Goal: Task Accomplishment & Management: Manage account settings

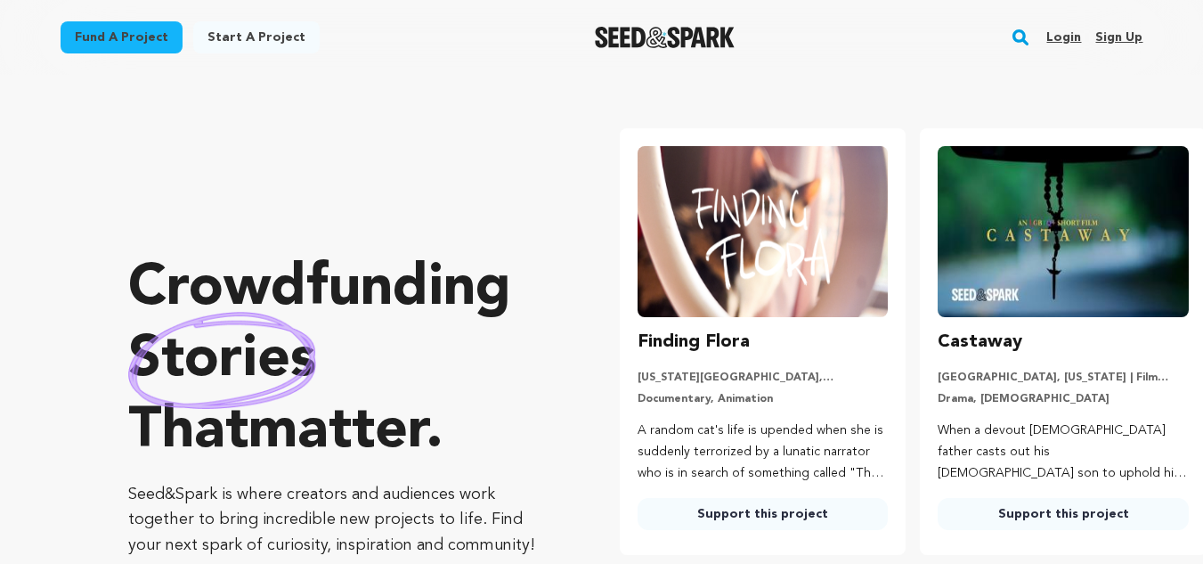
drag, startPoint x: 0, startPoint y: 0, endPoint x: 1112, endPoint y: 20, distance: 1112.1
click at [1112, 20] on div "Login Sign up" at bounding box center [1087, 37] width 110 height 46
click at [1112, 28] on link "Sign up" at bounding box center [1118, 37] width 47 height 28
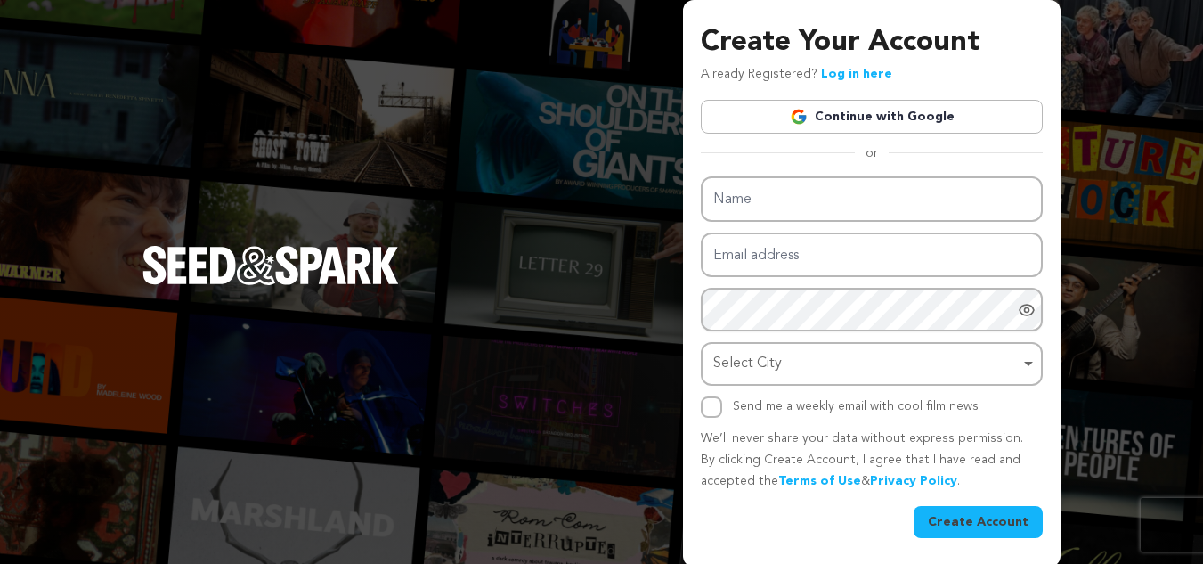
click at [824, 102] on link "Continue with Google" at bounding box center [872, 117] width 342 height 34
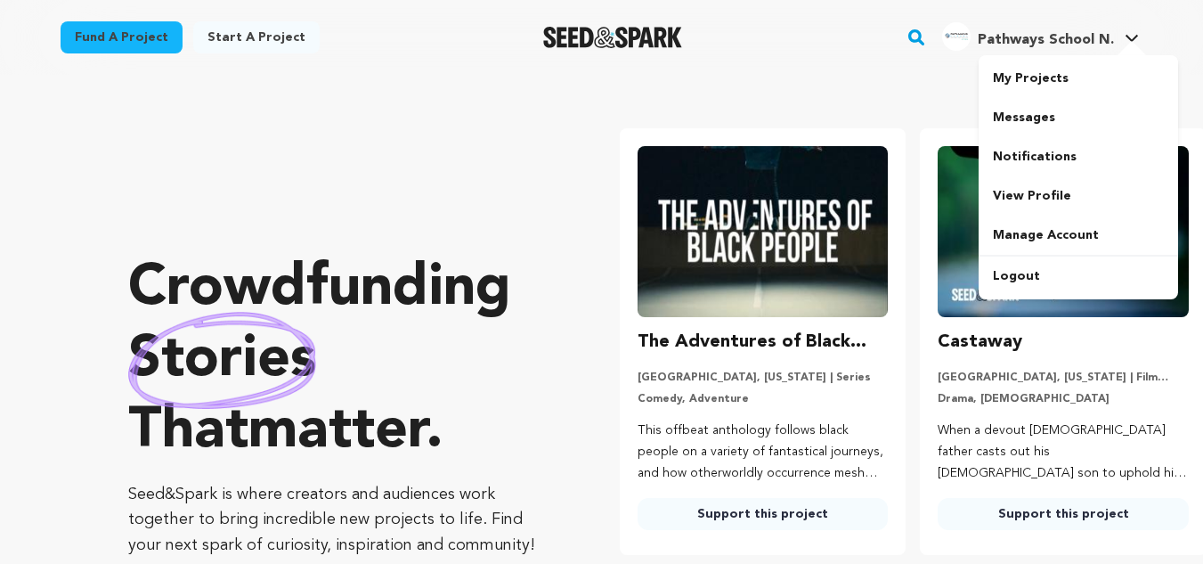
click at [1058, 42] on span "Pathways School N." at bounding box center [1045, 40] width 136 height 14
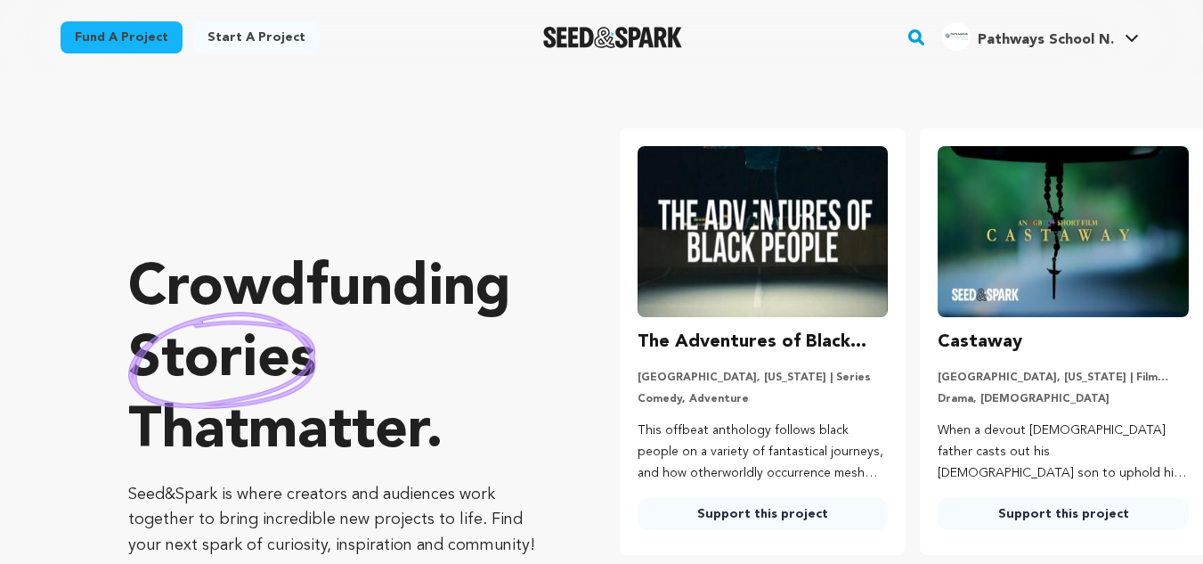
scroll to position [0, 91]
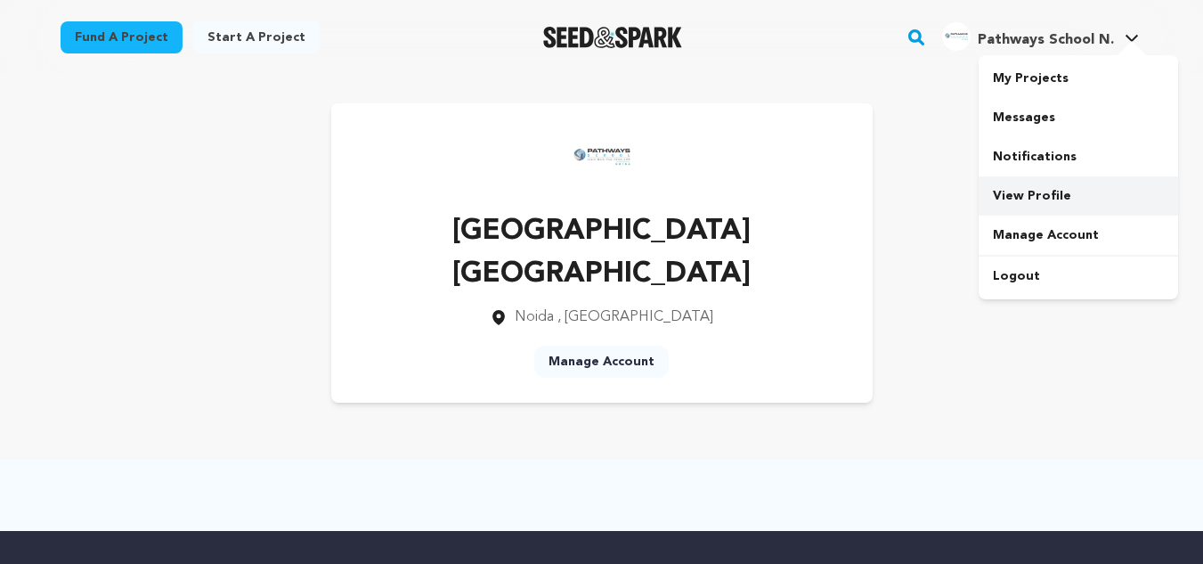
click at [1041, 195] on link "View Profile" at bounding box center [1077, 195] width 199 height 39
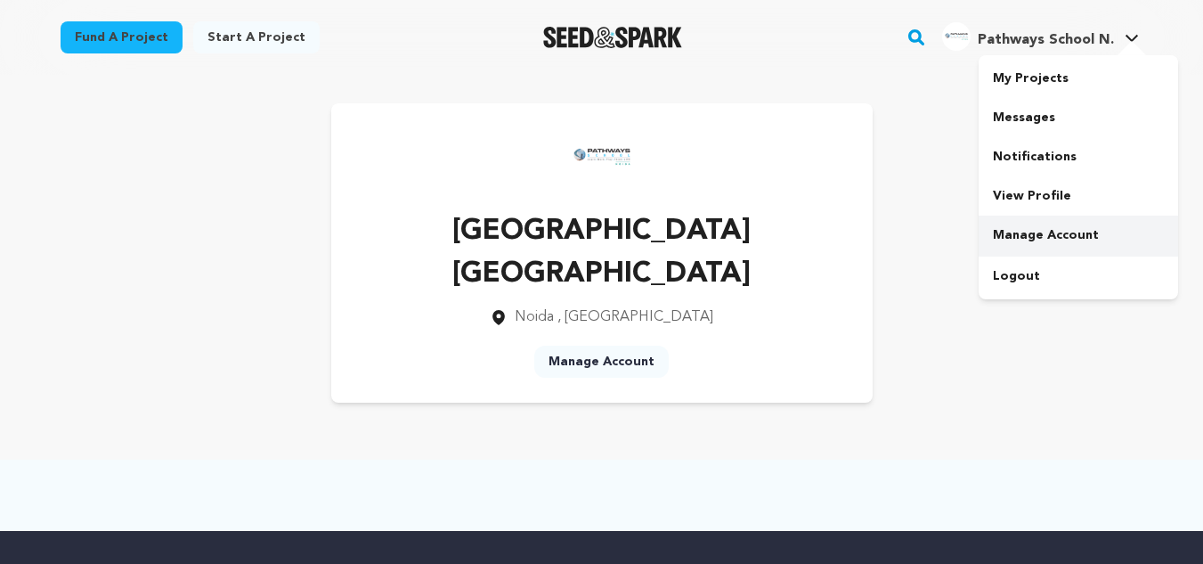
click at [1040, 236] on link "Manage Account" at bounding box center [1077, 234] width 199 height 39
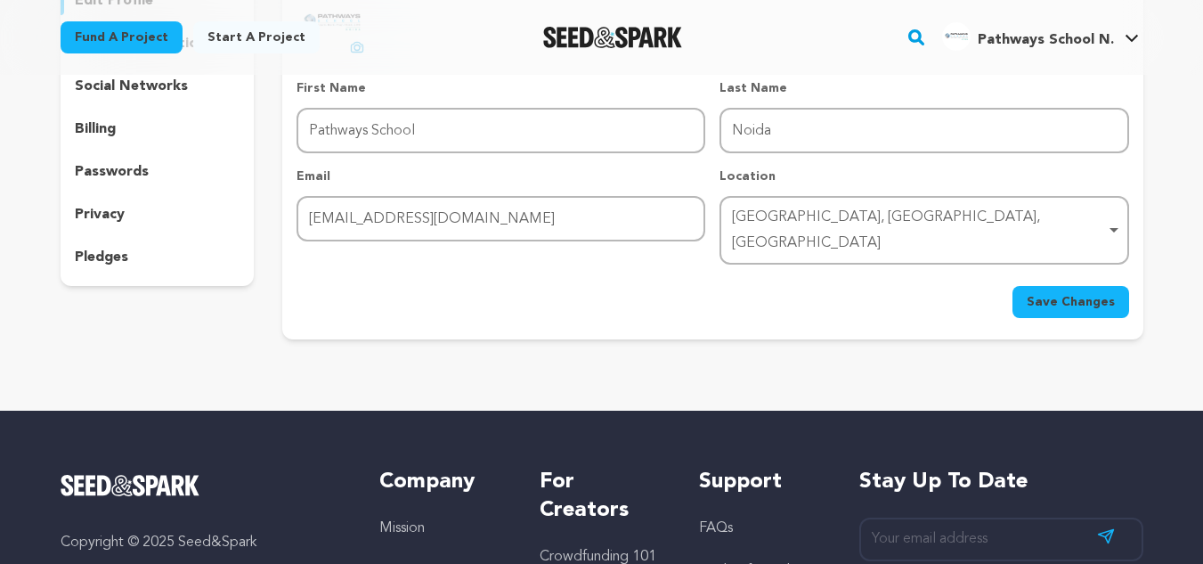
scroll to position [89, 0]
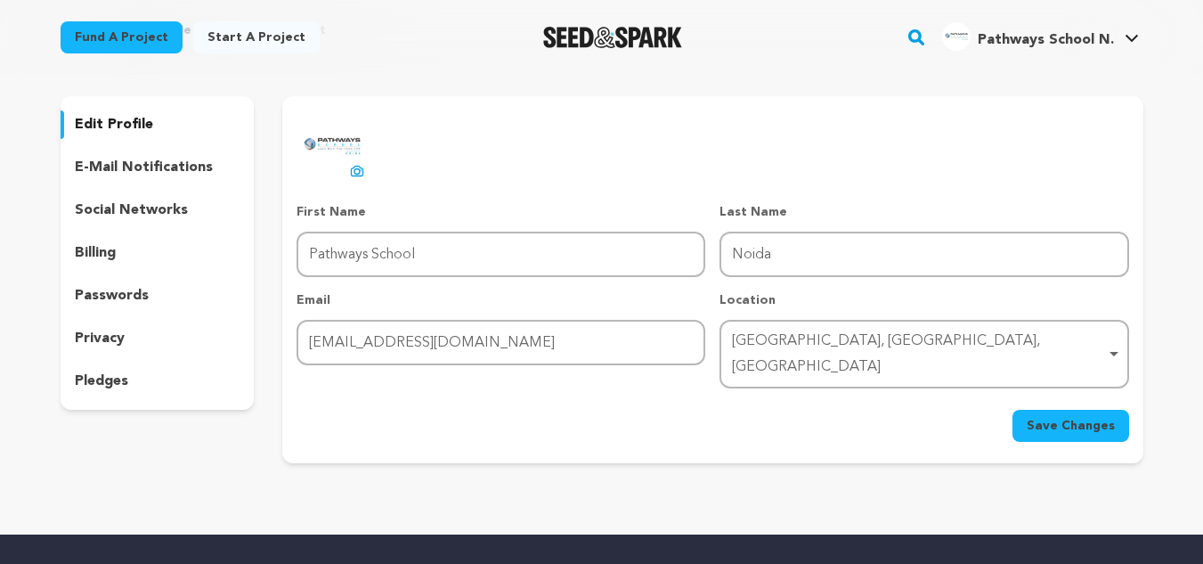
click at [143, 207] on p "social networks" at bounding box center [131, 209] width 113 height 21
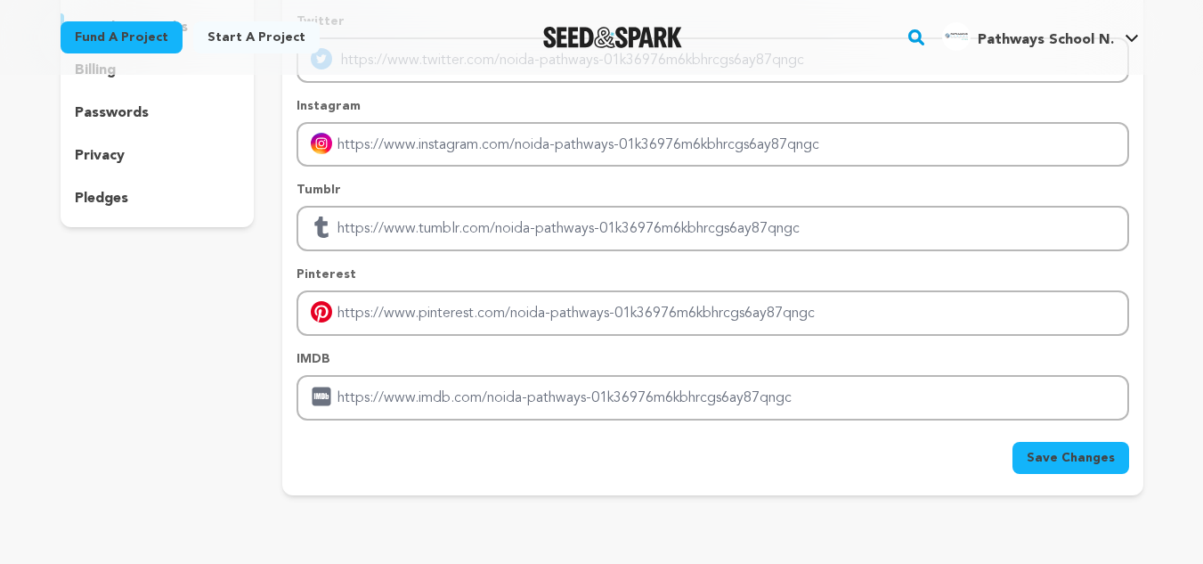
scroll to position [445, 0]
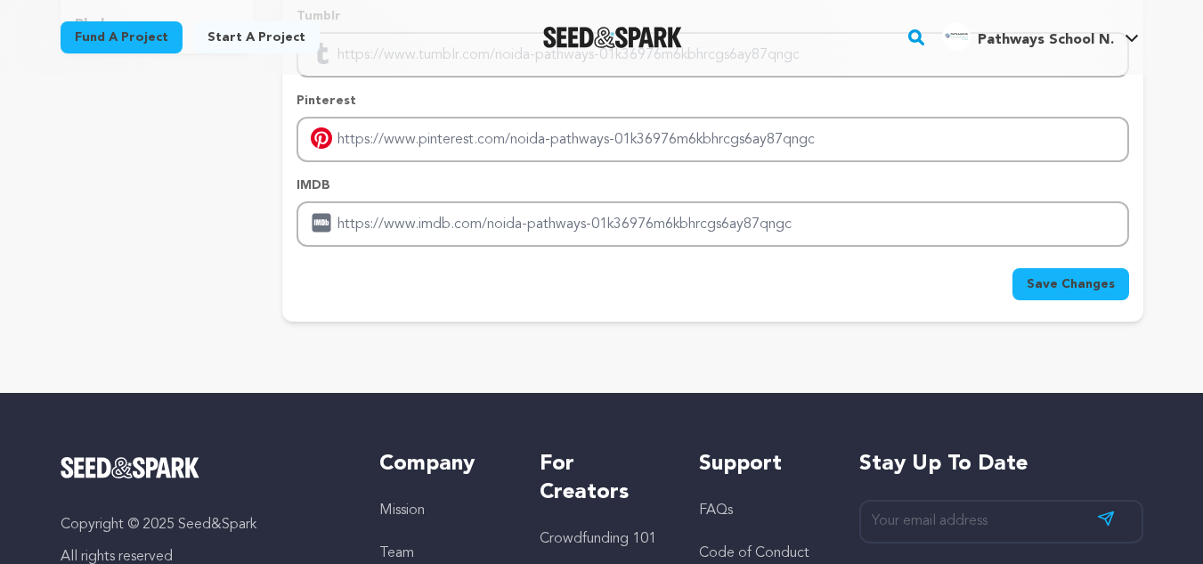
click at [1058, 305] on div "Facebook Twitter Instagram Tumblr Pinterest" at bounding box center [712, 30] width 860 height 581
click at [1054, 290] on span "Save Changes" at bounding box center [1070, 284] width 88 height 18
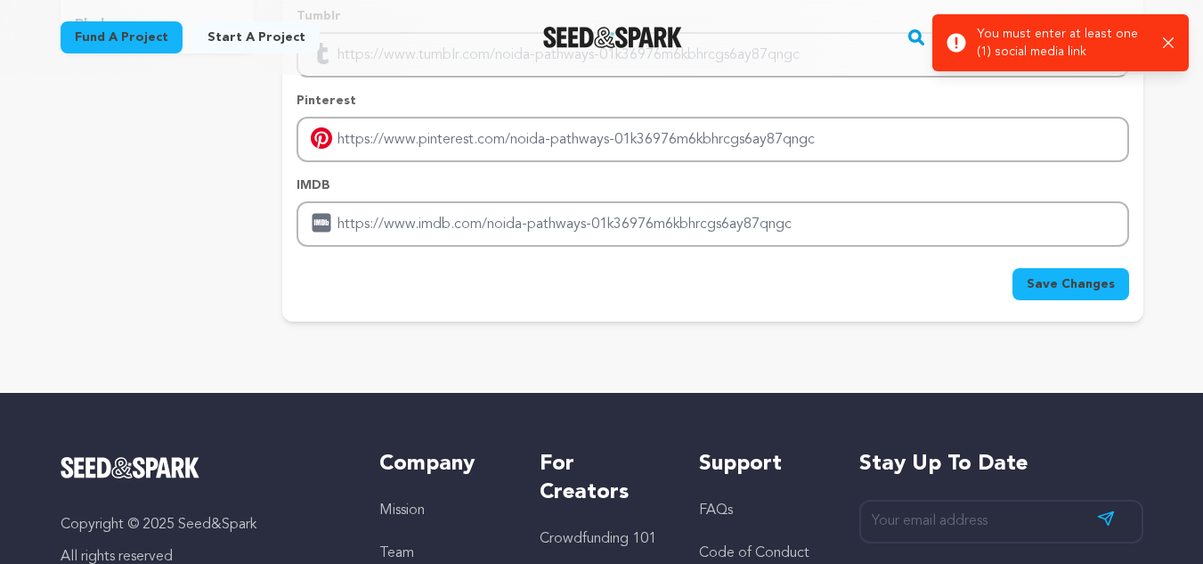
click at [1108, 37] on p "You must enter at least one (1) social media link" at bounding box center [1063, 43] width 172 height 36
click at [1170, 41] on icon "button" at bounding box center [1168, 42] width 11 height 11
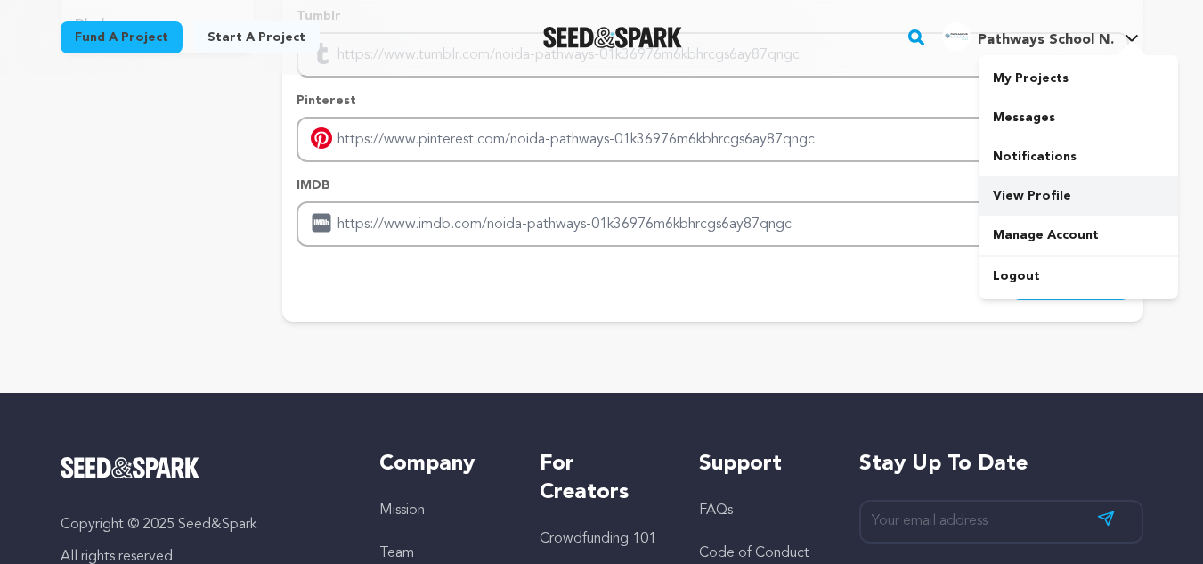
click at [1024, 191] on link "View Profile" at bounding box center [1077, 195] width 199 height 39
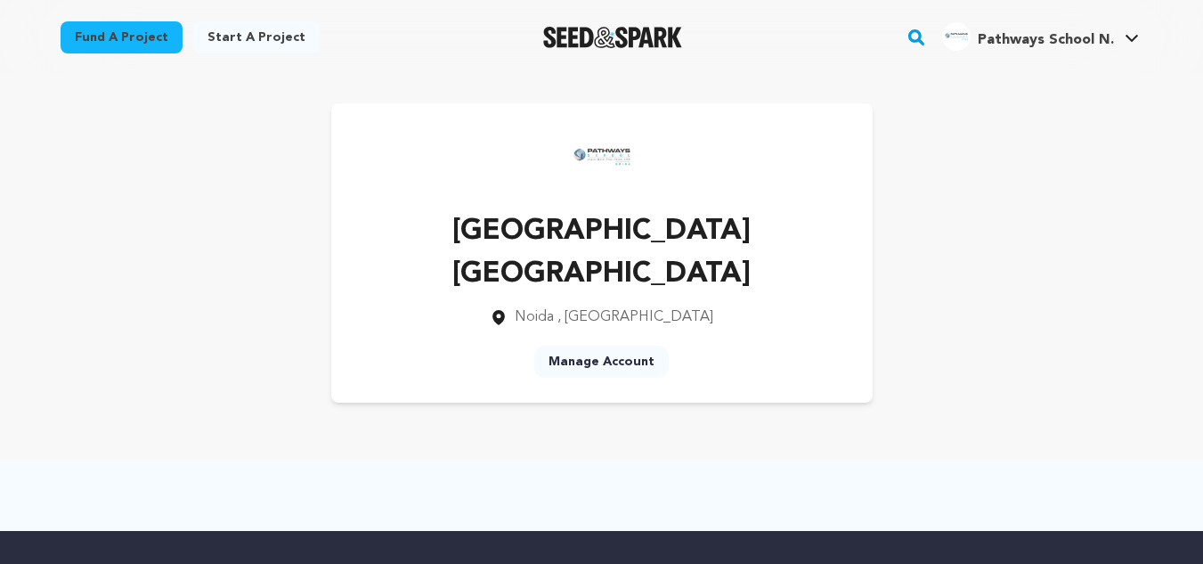
click at [920, 269] on div "[GEOGRAPHIC_DATA] [GEOGRAPHIC_DATA] [GEOGRAPHIC_DATA] , [GEOGRAPHIC_DATA] Manag…" at bounding box center [602, 252] width 1083 height 299
